Goal: Transaction & Acquisition: Subscribe to service/newsletter

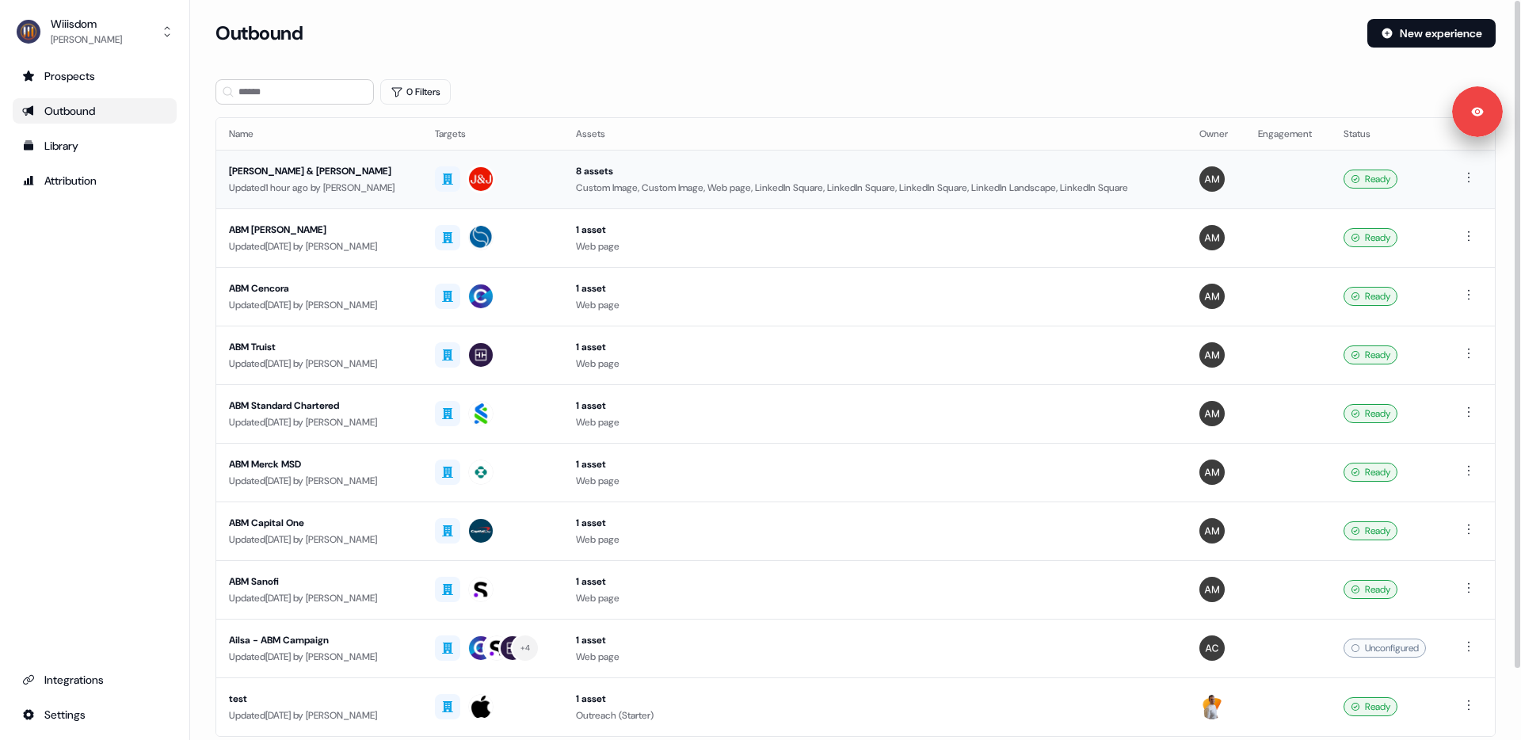
click at [352, 176] on div "[PERSON_NAME] & [PERSON_NAME]" at bounding box center [319, 171] width 181 height 16
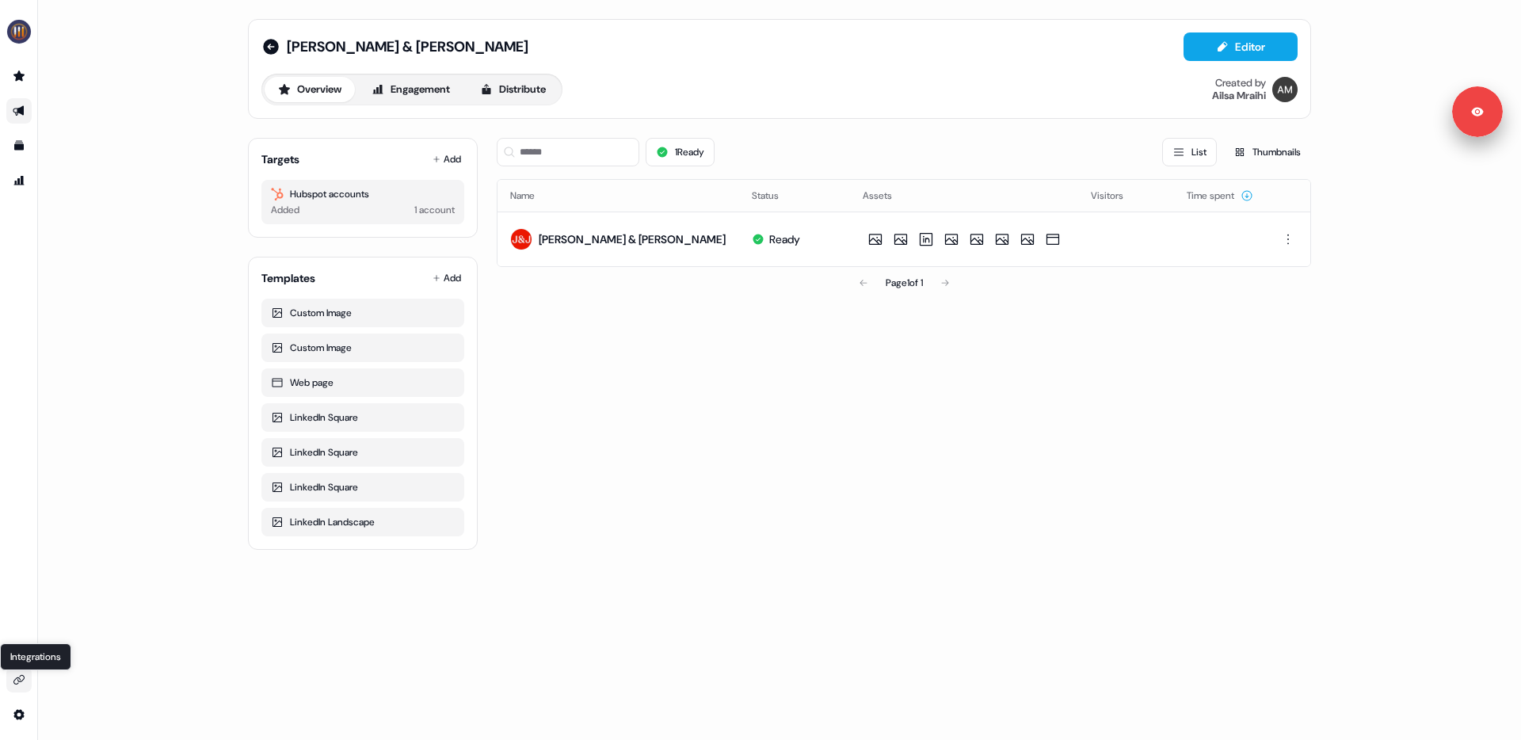
click at [21, 673] on icon "Go to integrations" at bounding box center [19, 679] width 13 height 13
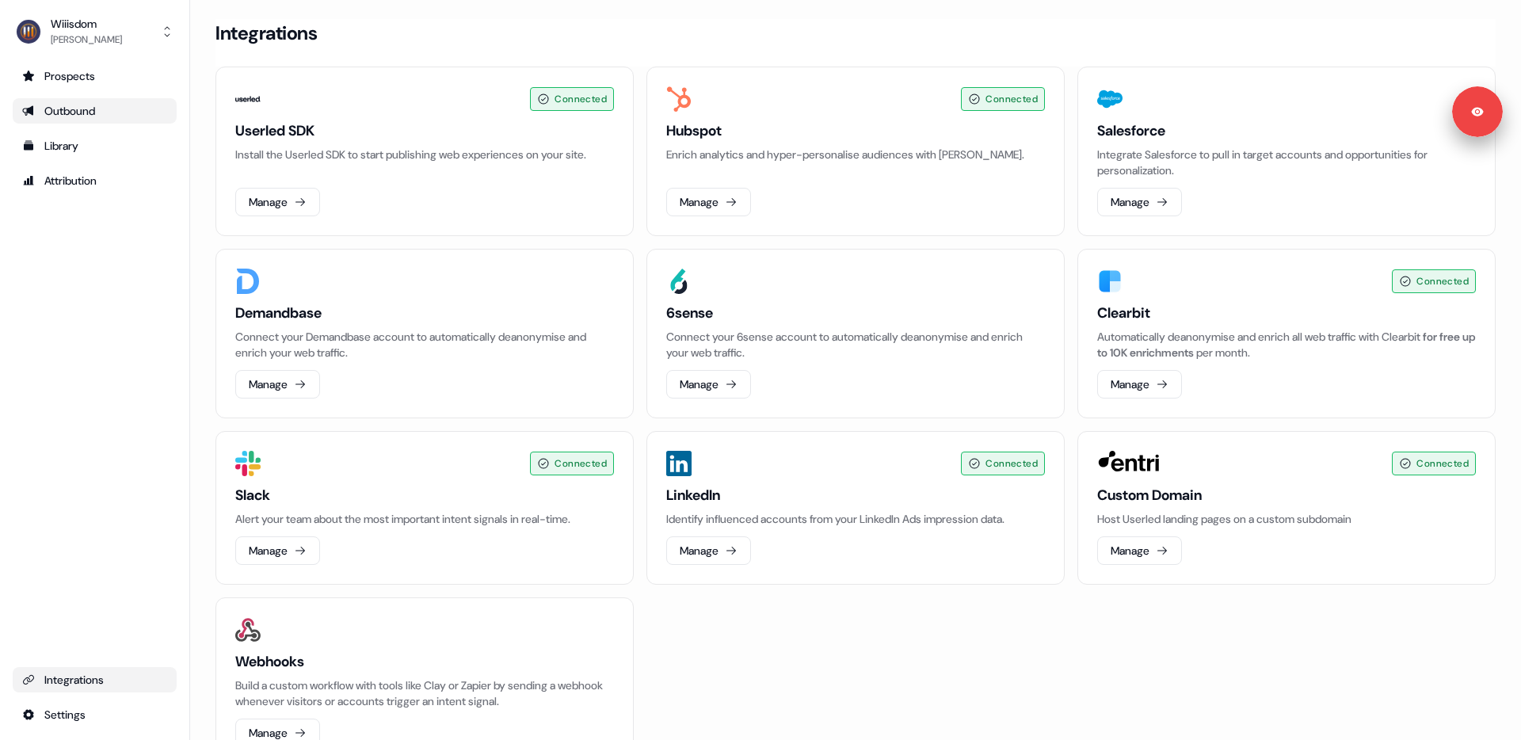
click at [76, 118] on div "Outbound" at bounding box center [94, 111] width 145 height 16
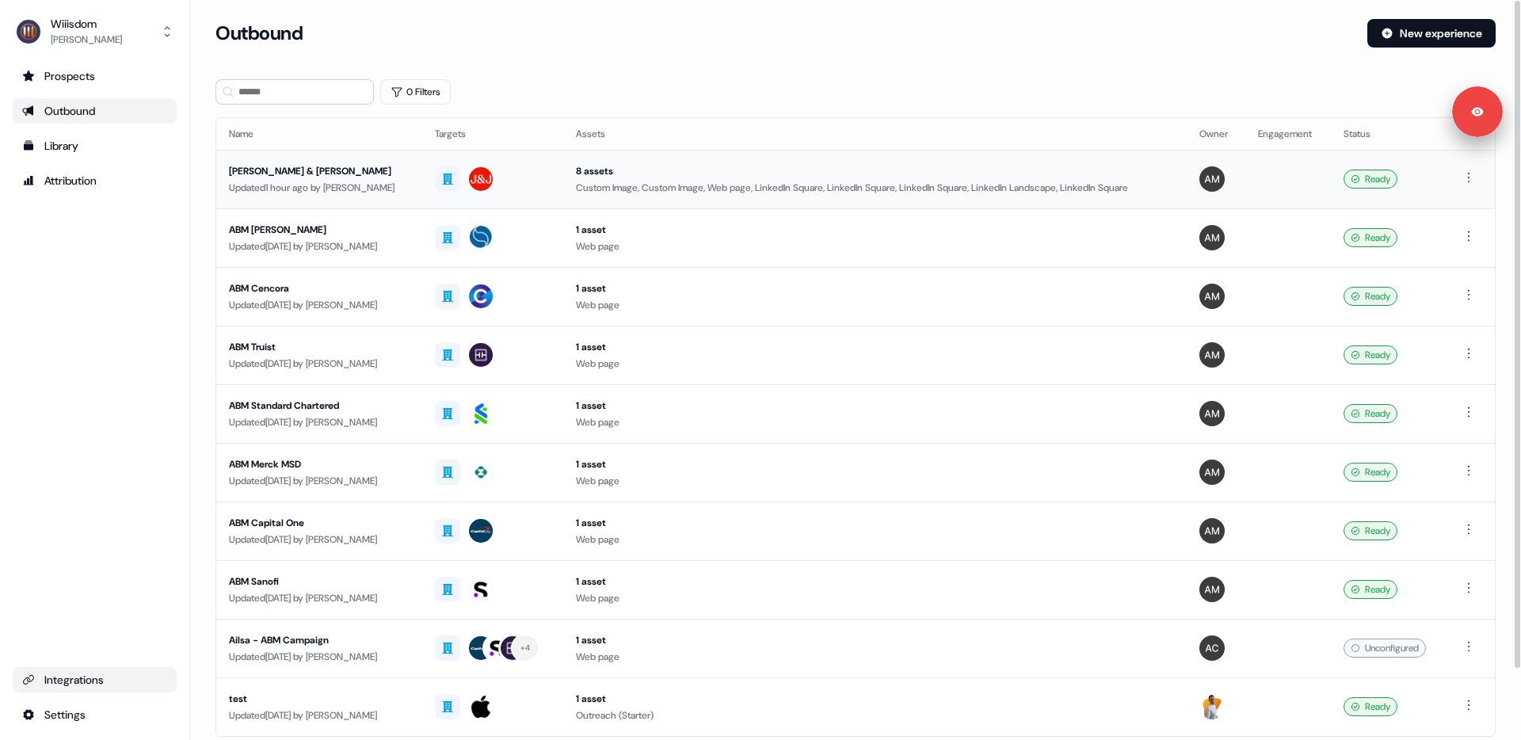
click at [321, 186] on div "Updated 1 hour ago by [PERSON_NAME]" at bounding box center [319, 188] width 181 height 16
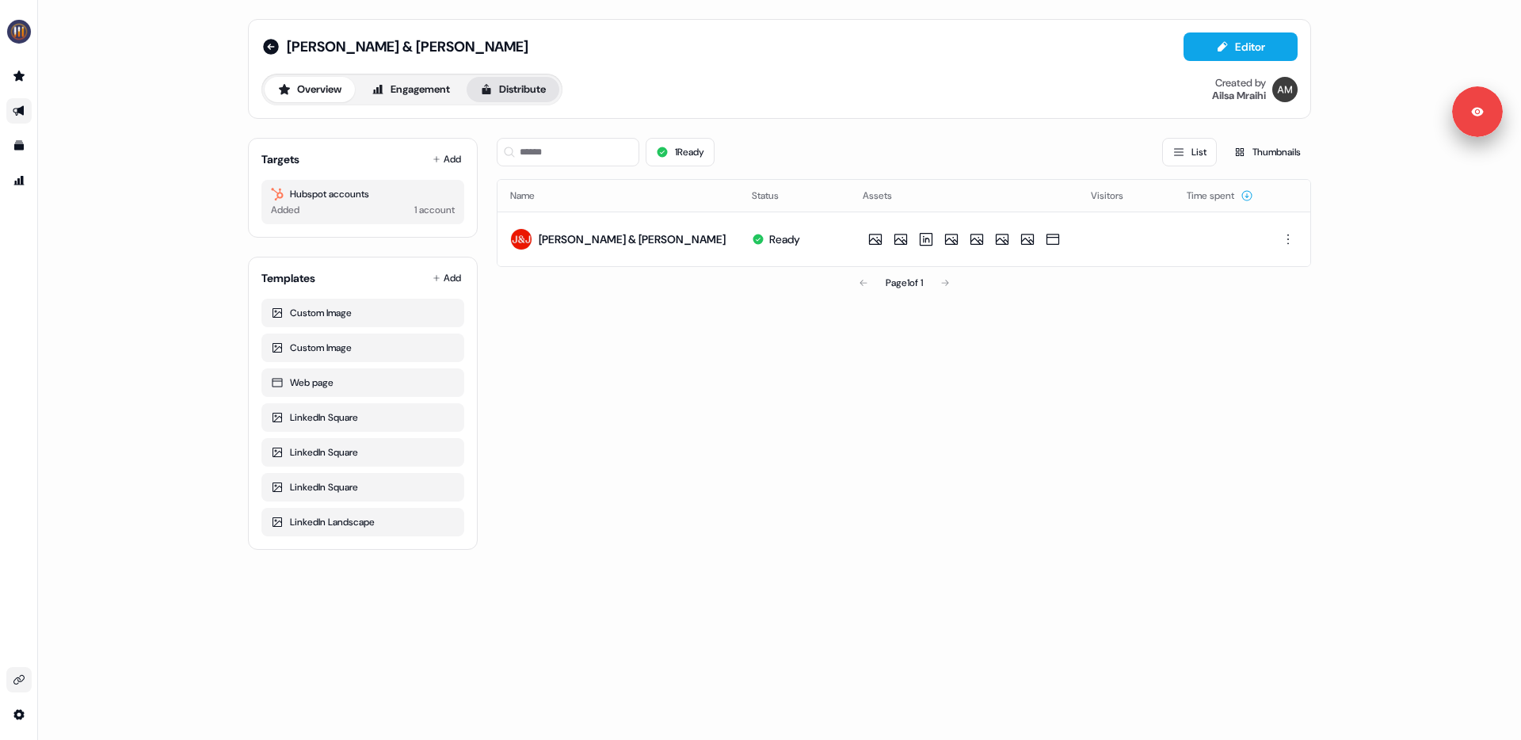
click at [505, 90] on button "Distribute" at bounding box center [513, 89] width 93 height 25
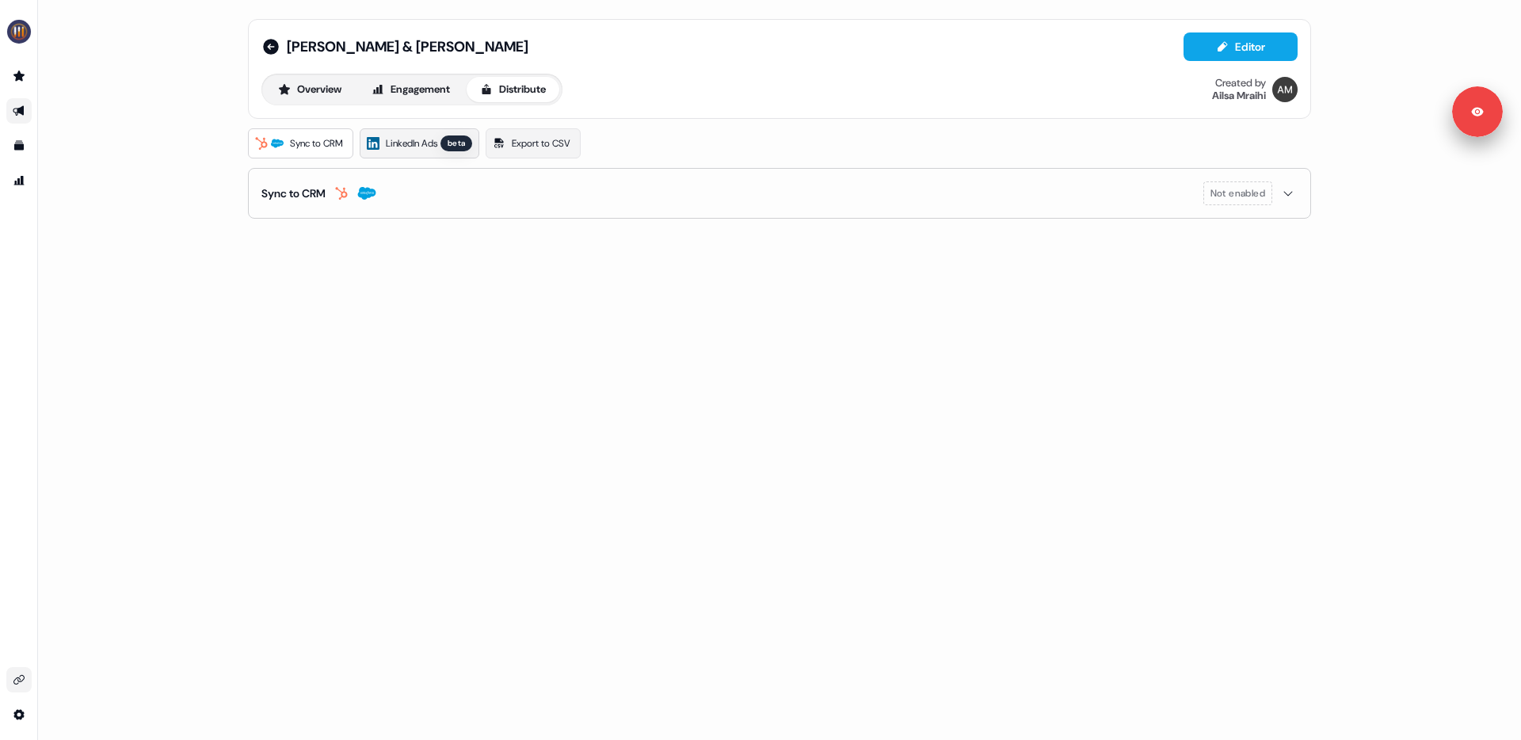
click at [419, 140] on span "LinkedIn Ads" at bounding box center [411, 143] width 51 height 16
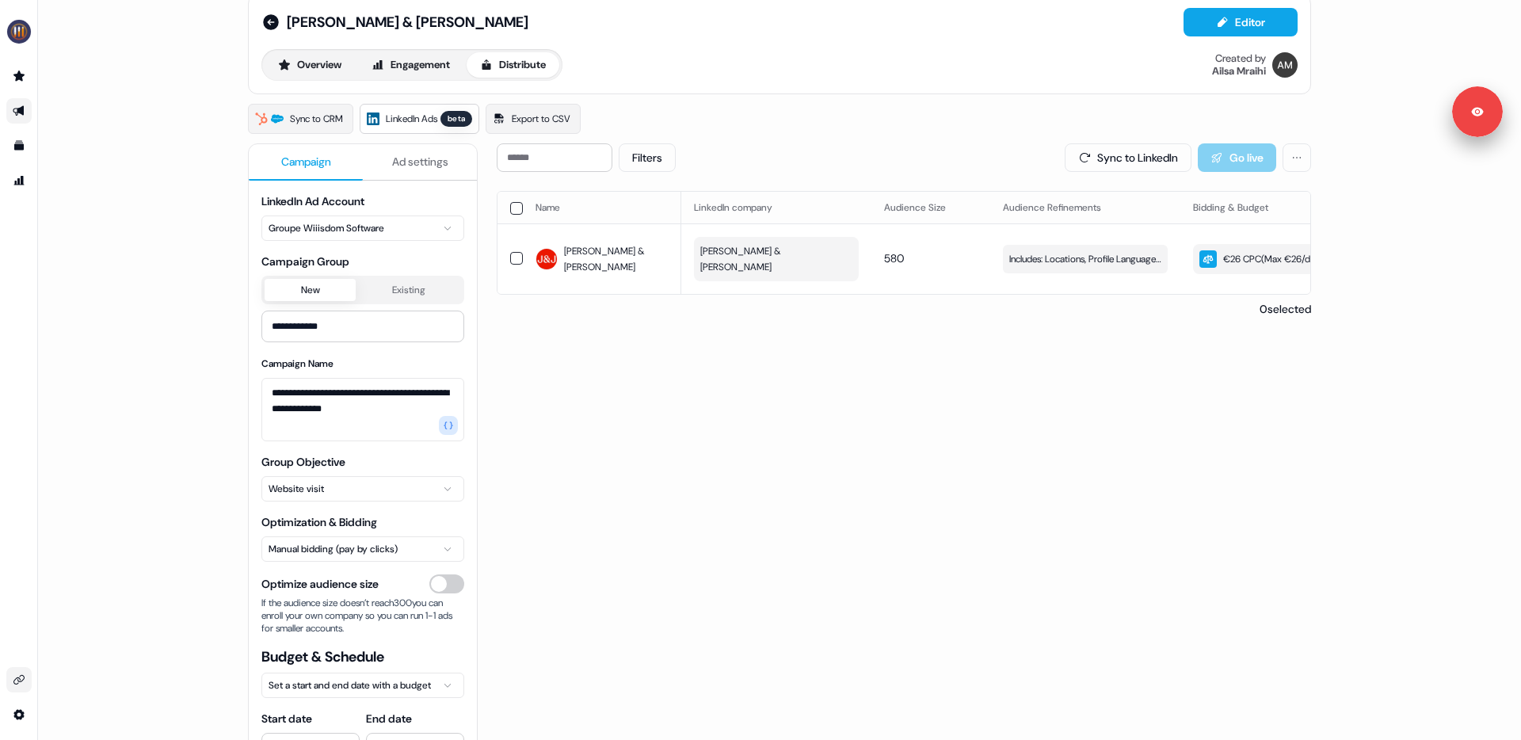
scroll to position [4, 0]
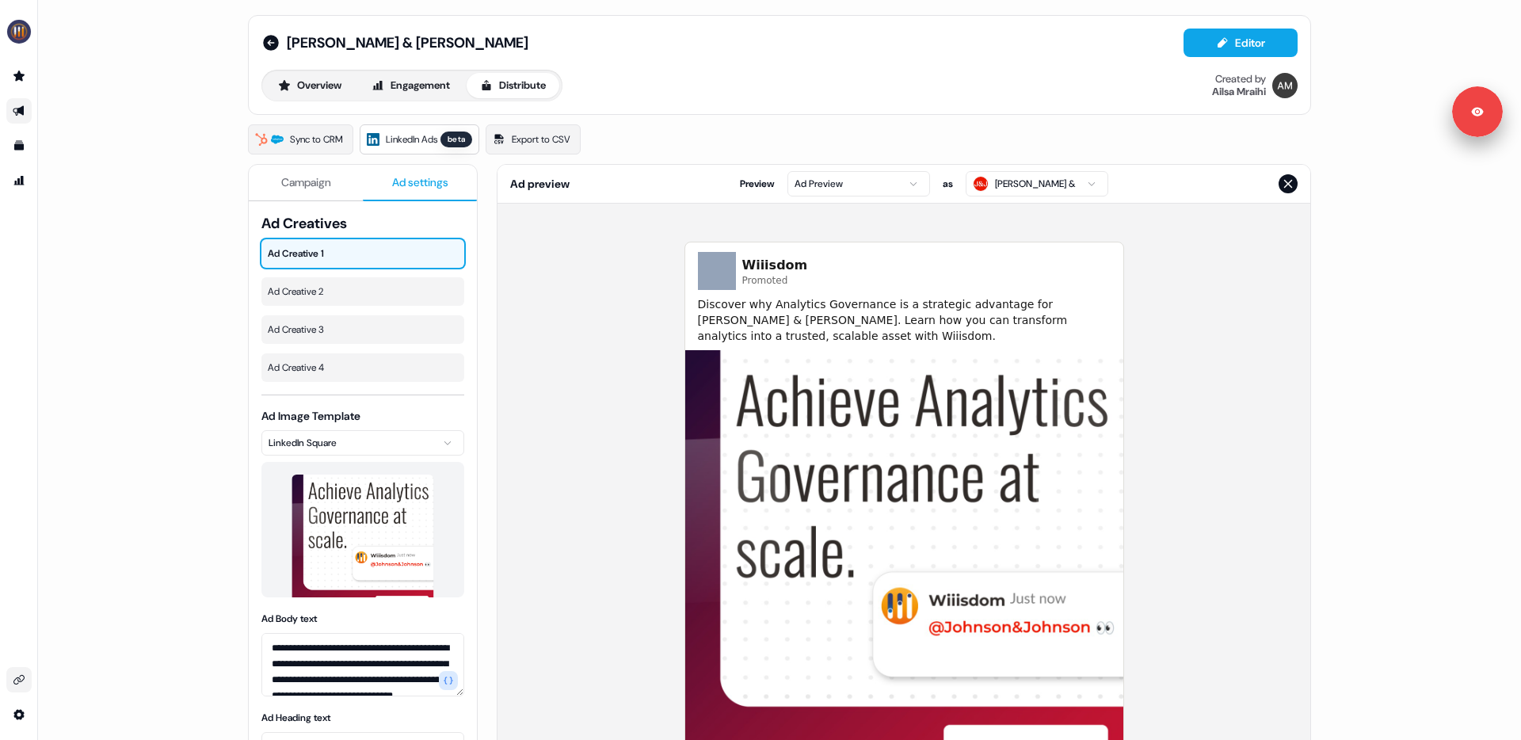
click at [418, 176] on span "Ad settings" at bounding box center [420, 182] width 56 height 16
click at [344, 284] on span "Ad Creative 2" at bounding box center [363, 292] width 190 height 16
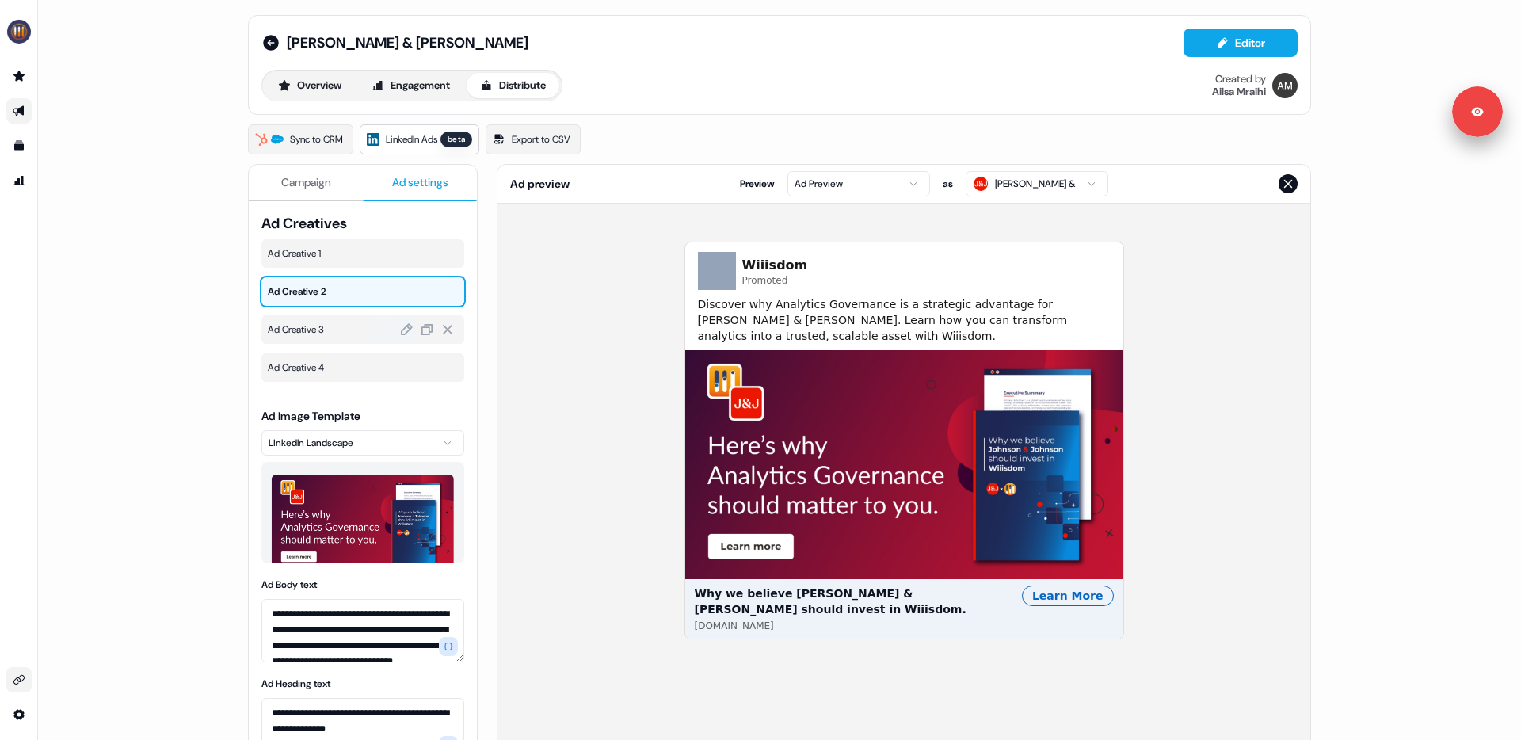
click at [332, 325] on span "Ad Creative 3" at bounding box center [363, 330] width 190 height 16
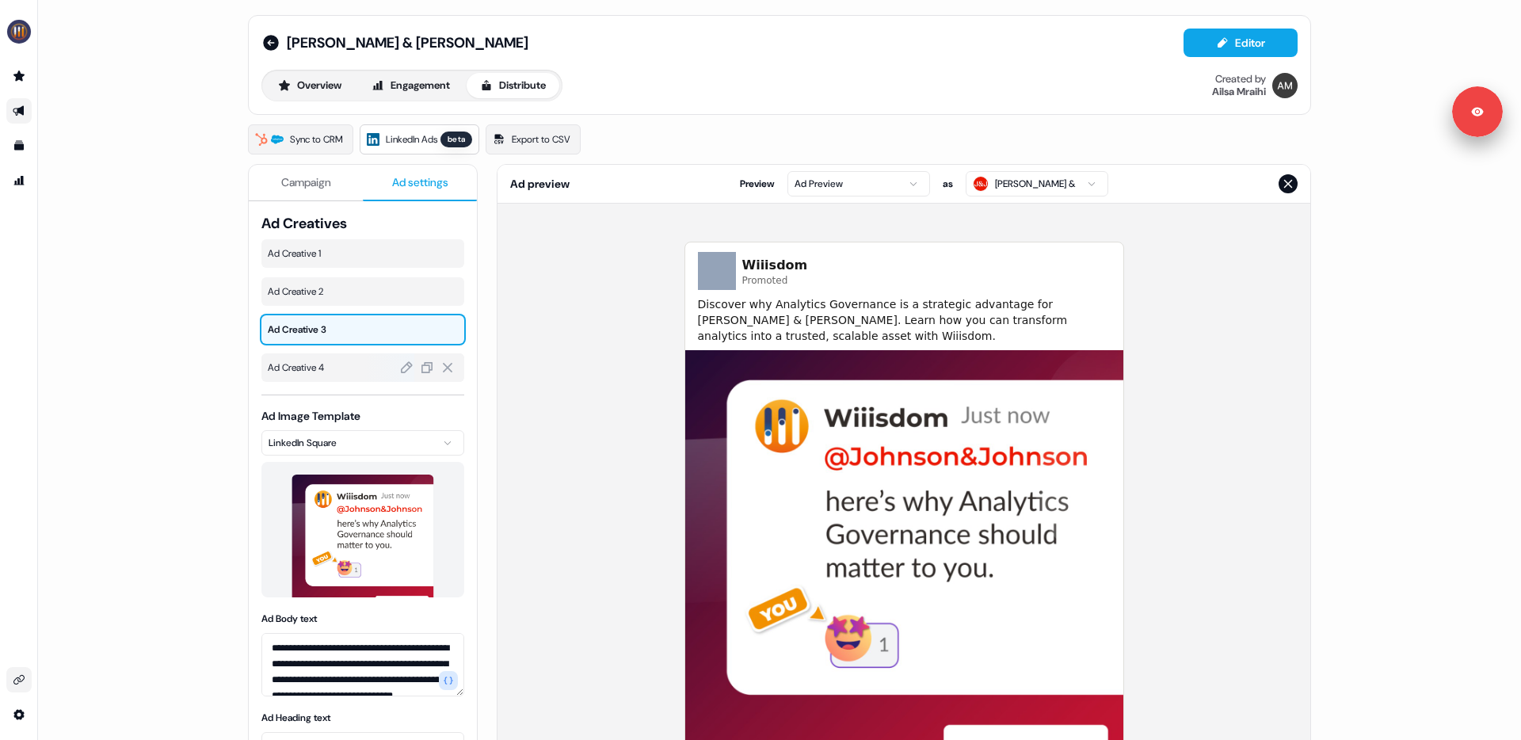
click at [320, 364] on span "Ad Creative 4" at bounding box center [363, 368] width 190 height 16
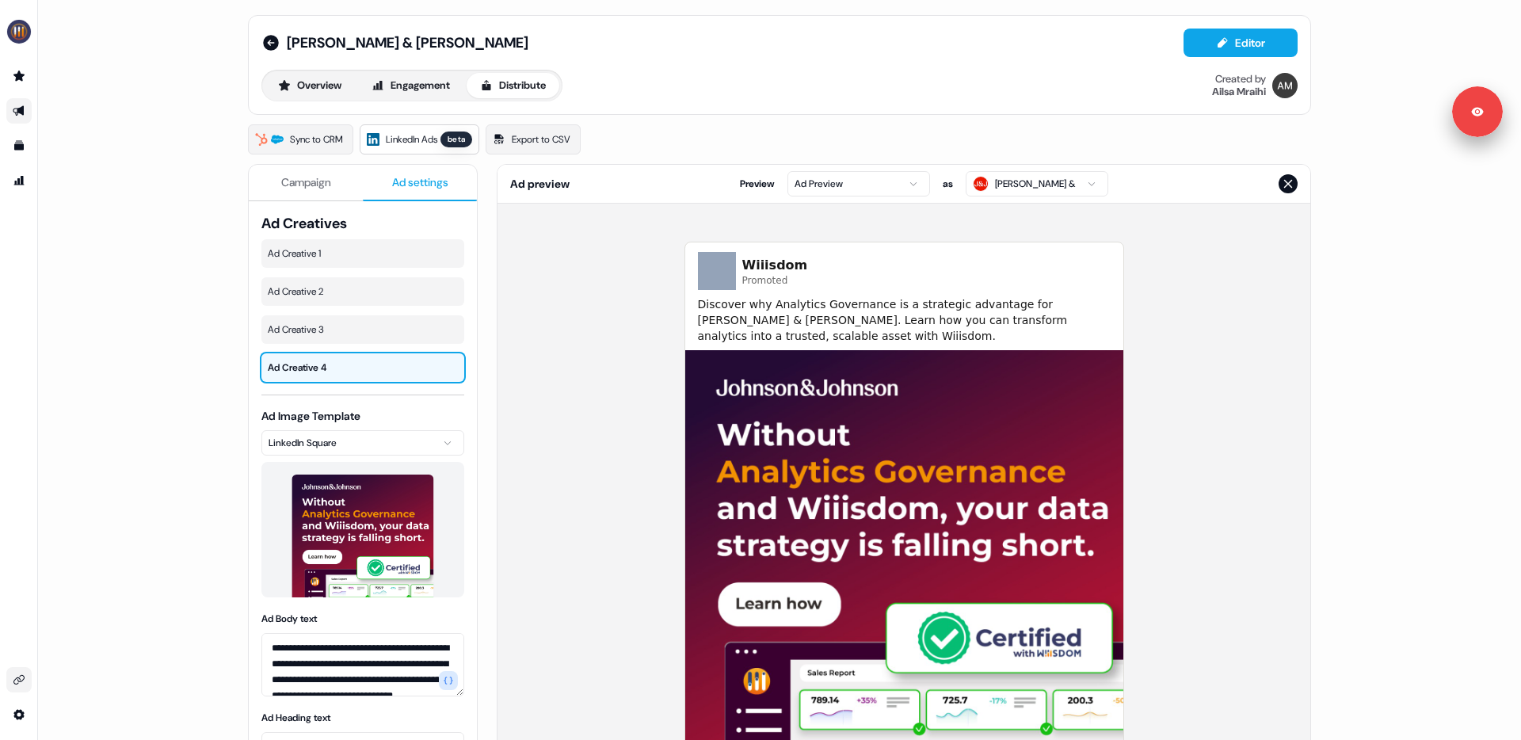
scroll to position [0, 0]
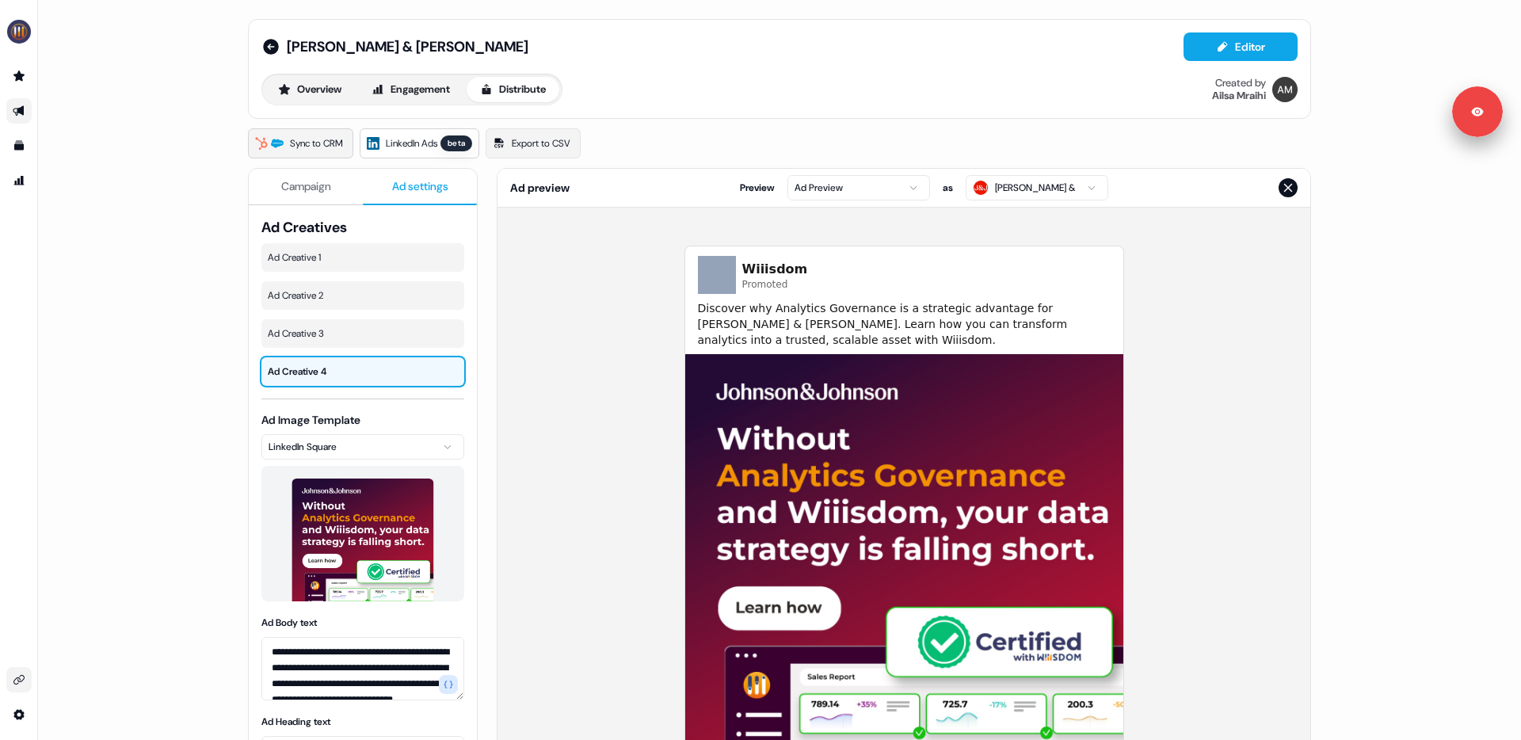
drag, startPoint x: 331, startPoint y: 147, endPoint x: 421, endPoint y: 140, distance: 89.8
click at [419, 138] on span "LinkedIn Ads" at bounding box center [411, 143] width 51 height 16
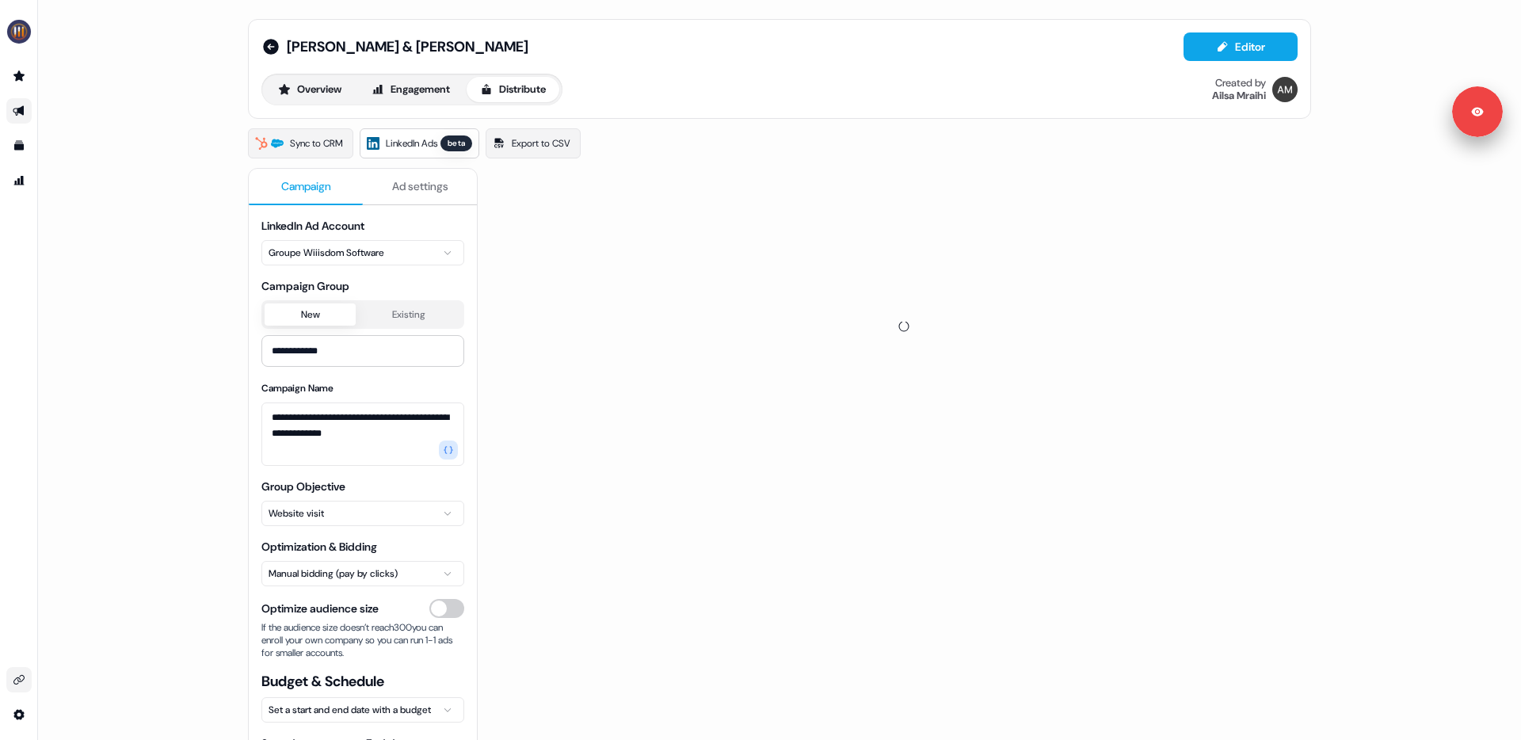
click at [318, 178] on span "Campaign" at bounding box center [306, 186] width 50 height 16
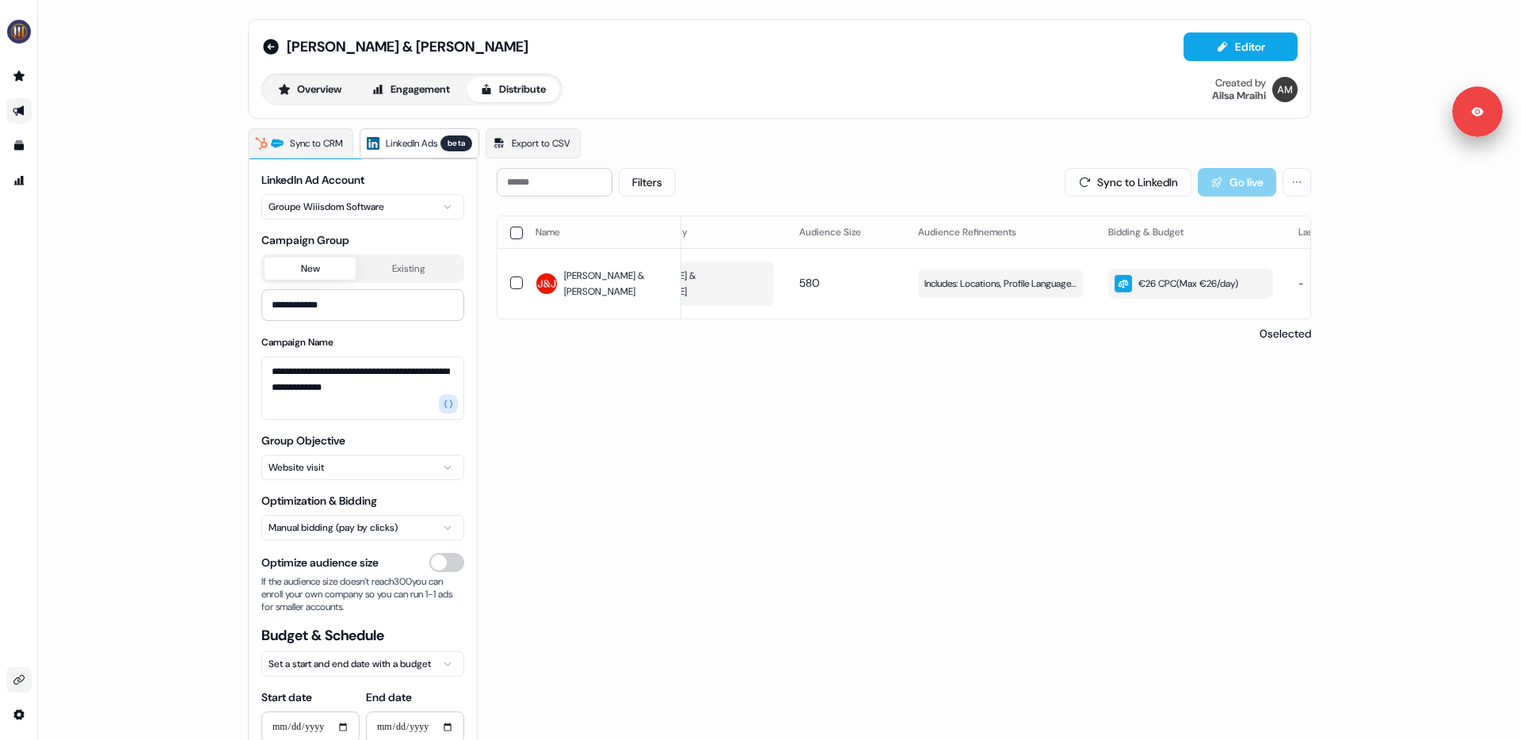
scroll to position [63, 0]
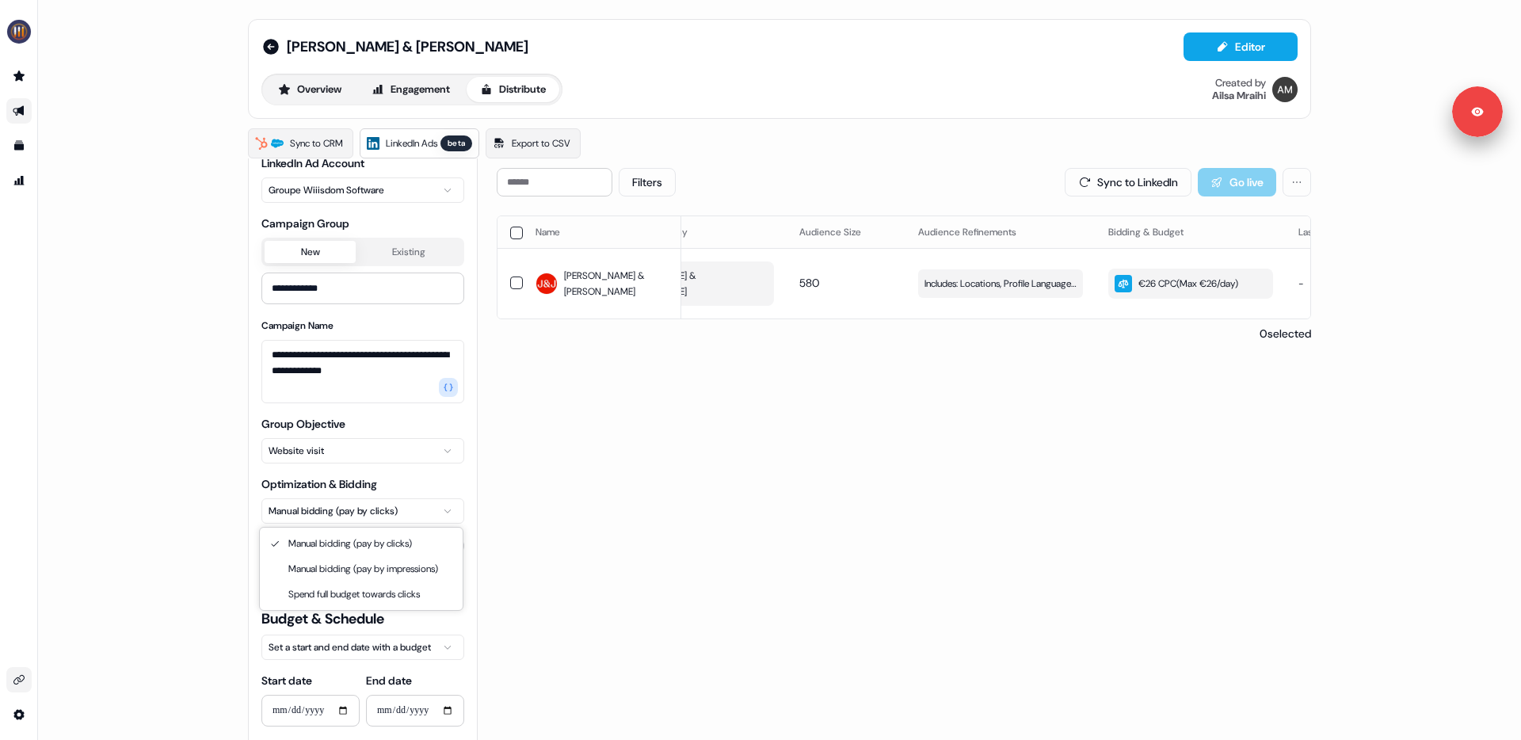
click at [438, 509] on html "**********" at bounding box center [760, 370] width 1521 height 740
click at [486, 508] on html "**********" at bounding box center [760, 370] width 1521 height 740
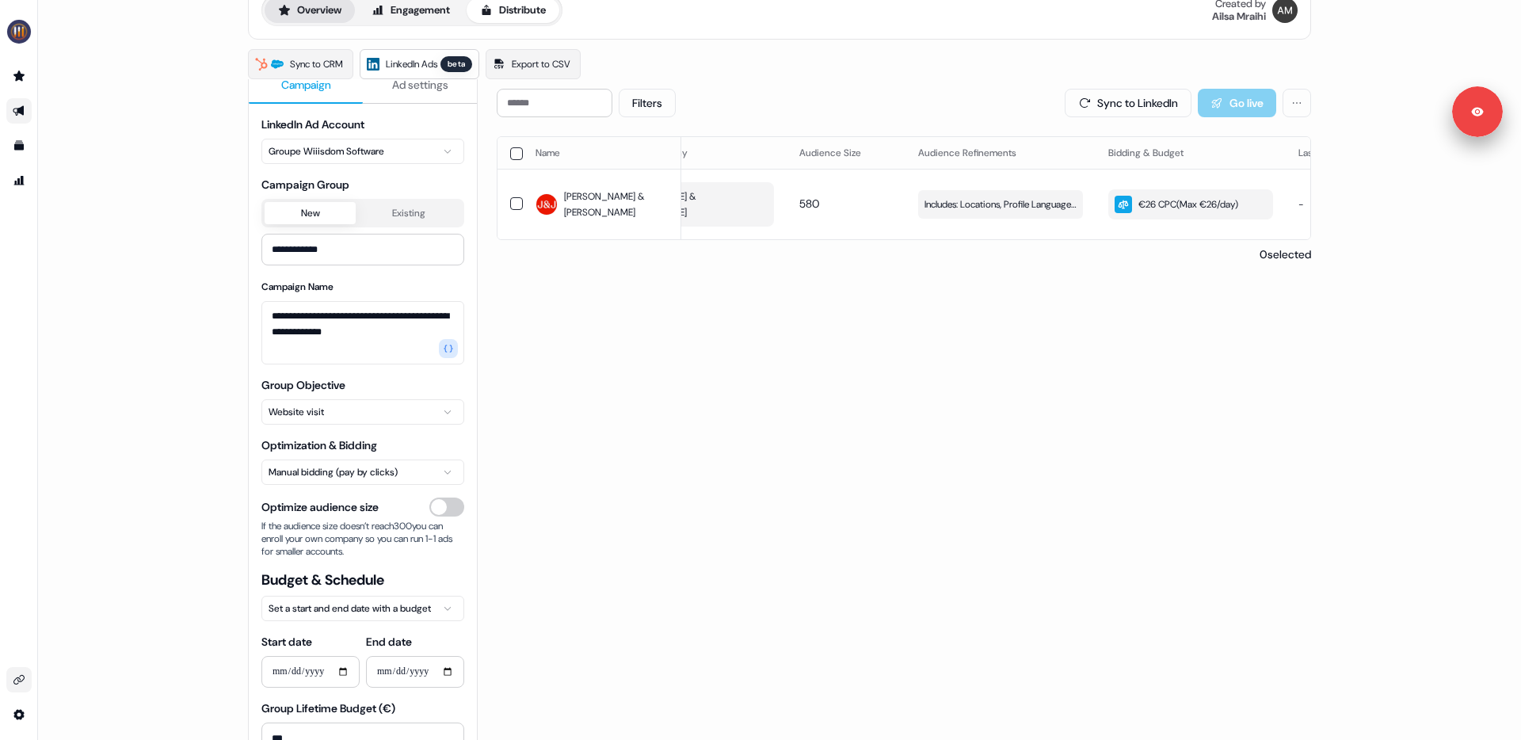
scroll to position [0, 0]
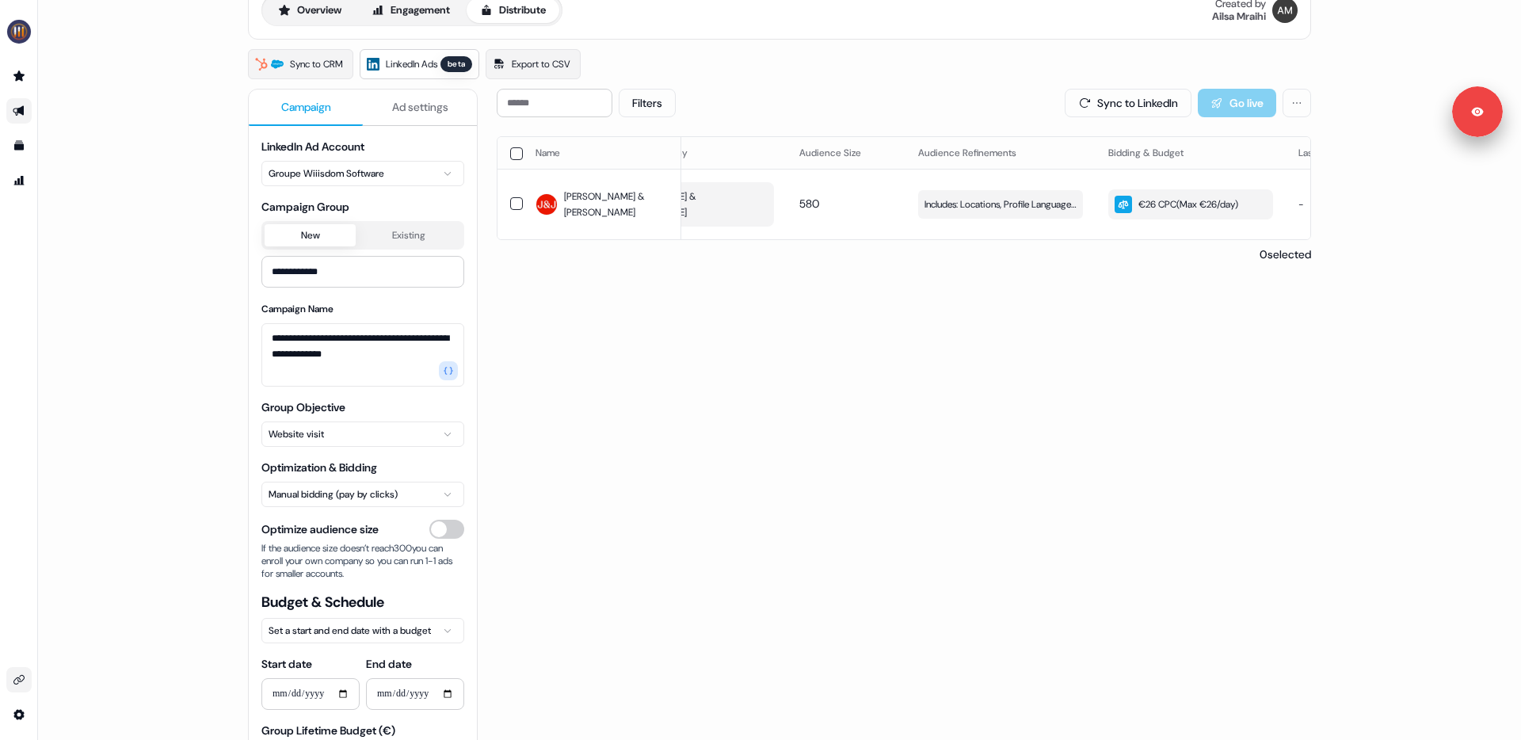
click at [425, 107] on span "Ad settings" at bounding box center [420, 107] width 56 height 16
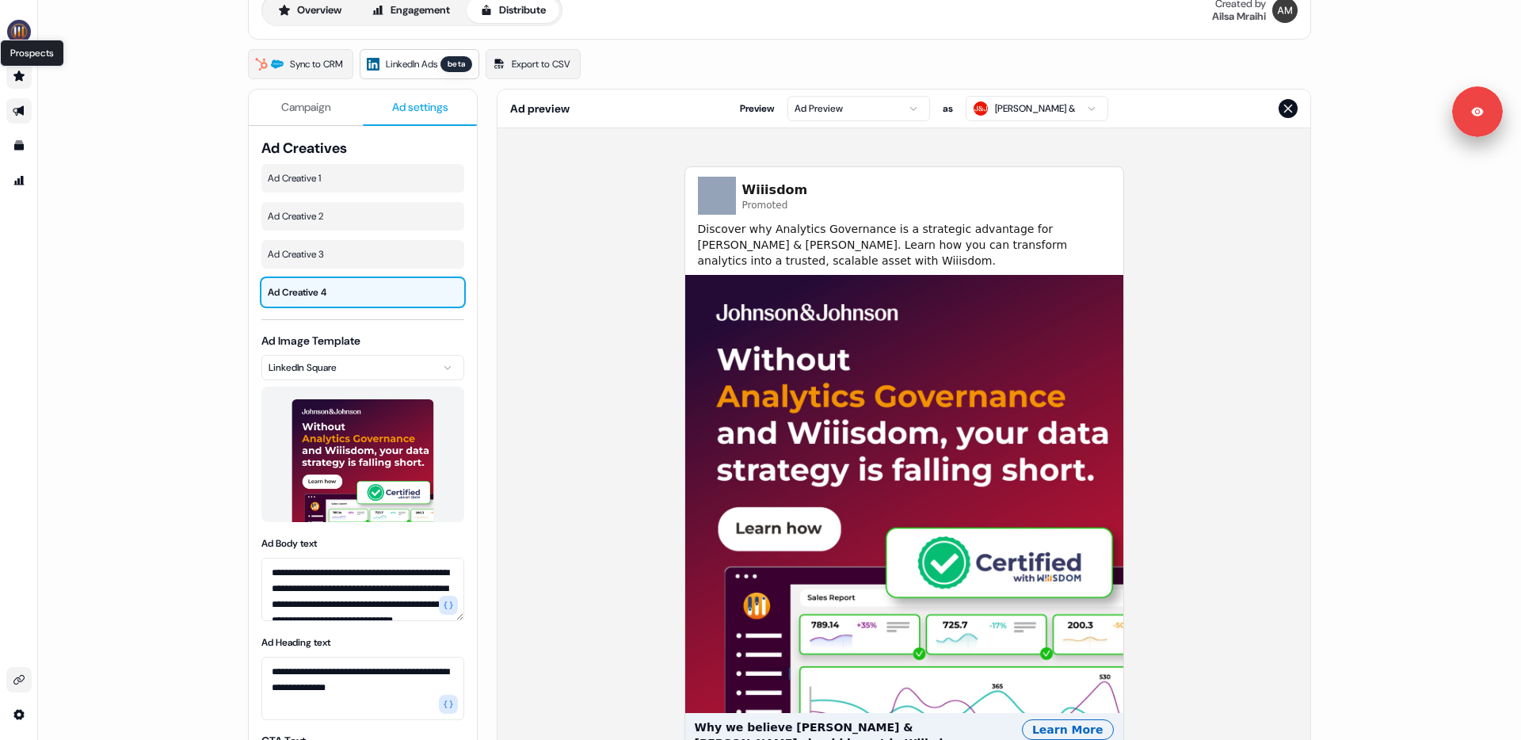
click at [23, 73] on icon "Go to prospects" at bounding box center [19, 76] width 13 height 13
